Goal: Task Accomplishment & Management: Manage account settings

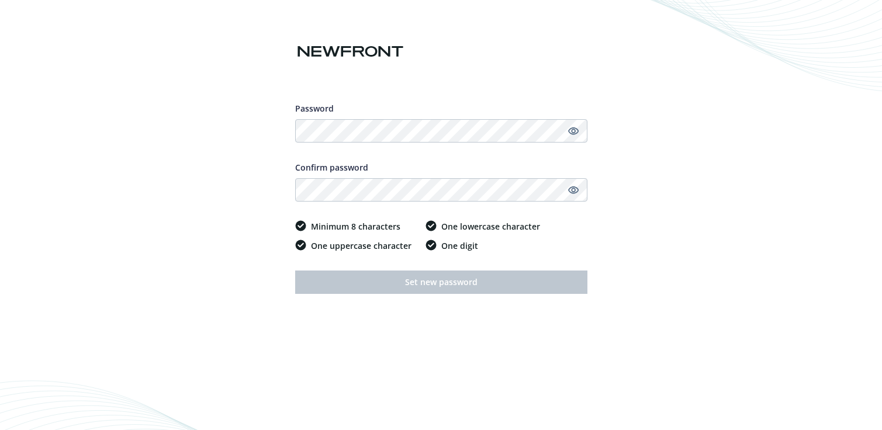
drag, startPoint x: 577, startPoint y: 133, endPoint x: 496, endPoint y: 162, distance: 85.8
click at [577, 133] on icon "Show password" at bounding box center [573, 131] width 11 height 8
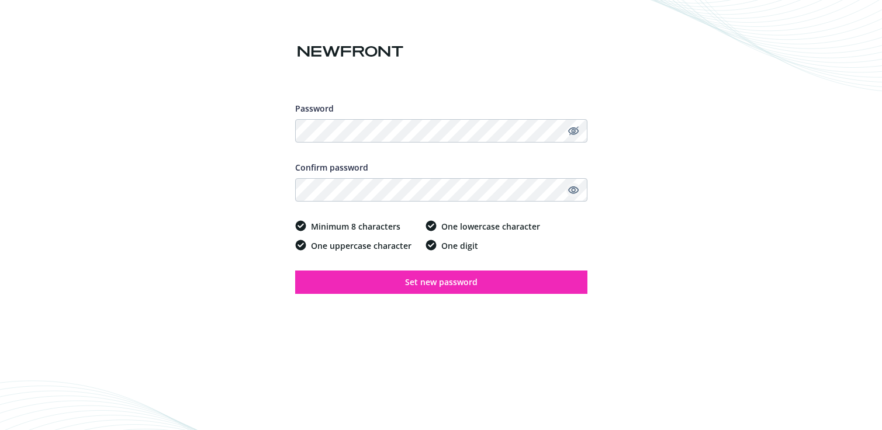
click at [575, 195] on icon "Show password" at bounding box center [573, 190] width 11 height 11
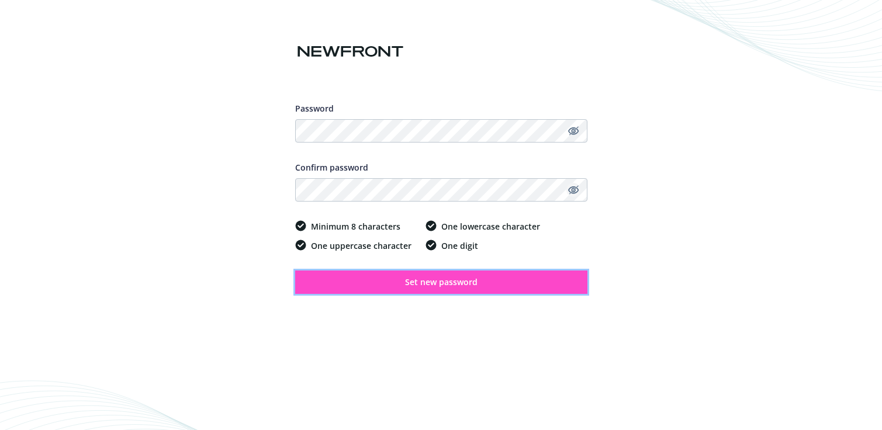
drag, startPoint x: 492, startPoint y: 291, endPoint x: 471, endPoint y: 276, distance: 25.6
click at [492, 291] on button "Set new password" at bounding box center [441, 282] width 292 height 23
